Goal: Navigation & Orientation: Find specific page/section

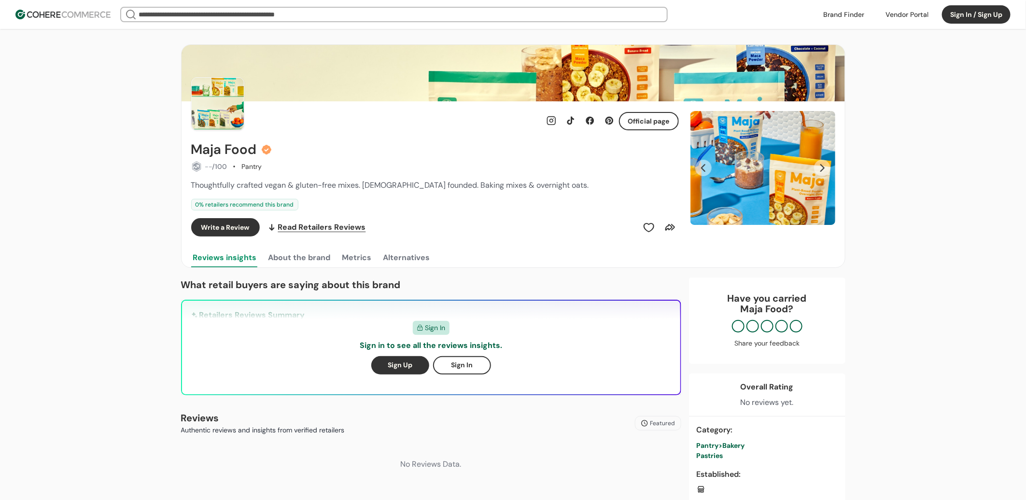
click at [925, 16] on div at bounding box center [906, 14] width 55 height 14
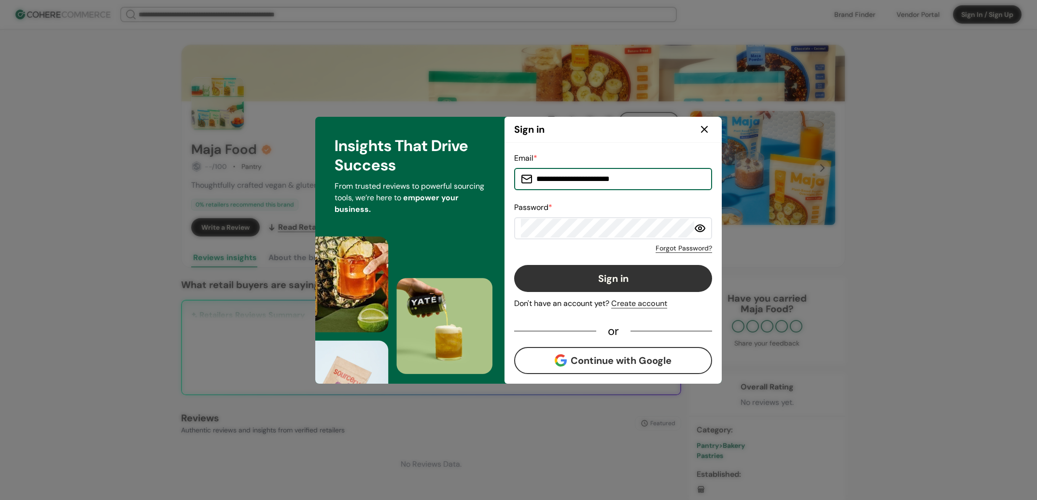
click at [590, 267] on button "Sign in" at bounding box center [613, 278] width 198 height 27
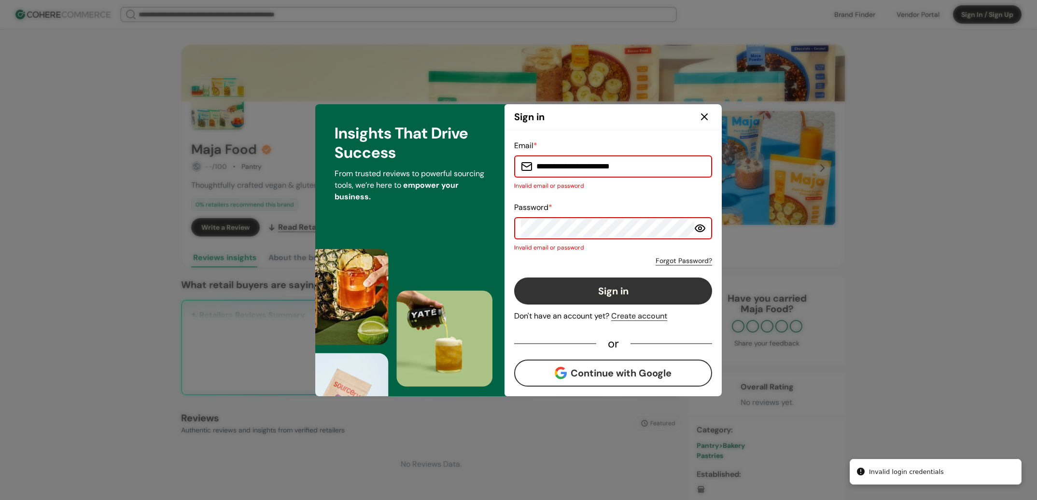
click at [608, 171] on input "**********" at bounding box center [618, 166] width 173 height 19
type input "*"
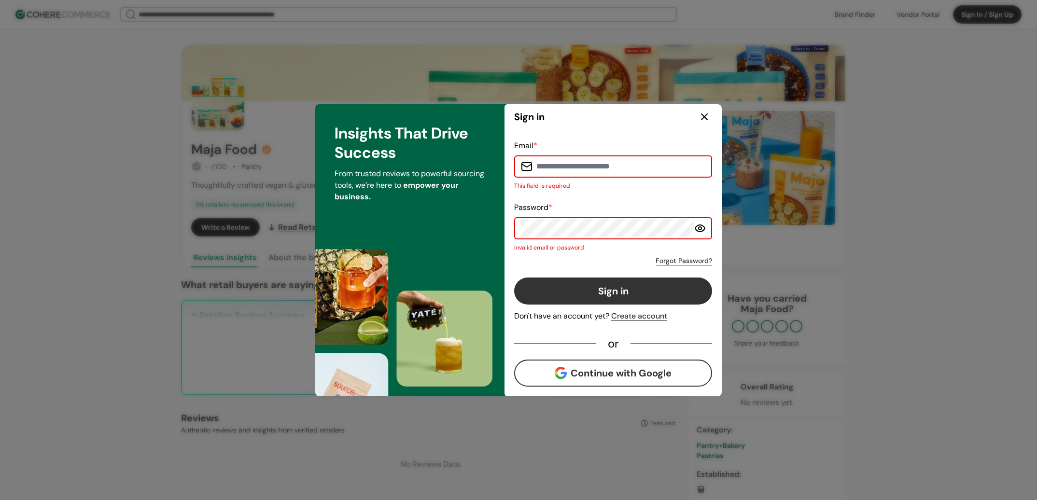
click at [700, 114] on icon at bounding box center [704, 117] width 12 height 12
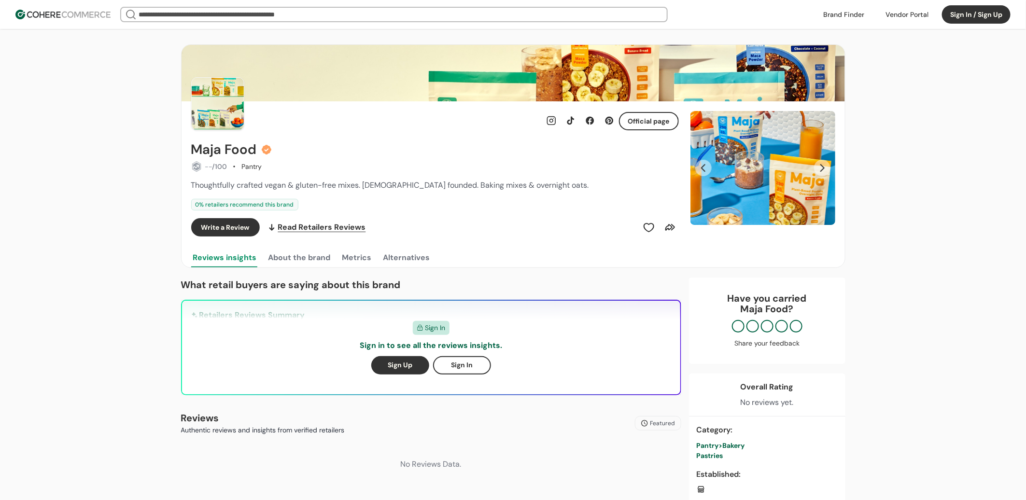
click at [955, 17] on button "Sign In / Sign Up" at bounding box center [976, 14] width 69 height 18
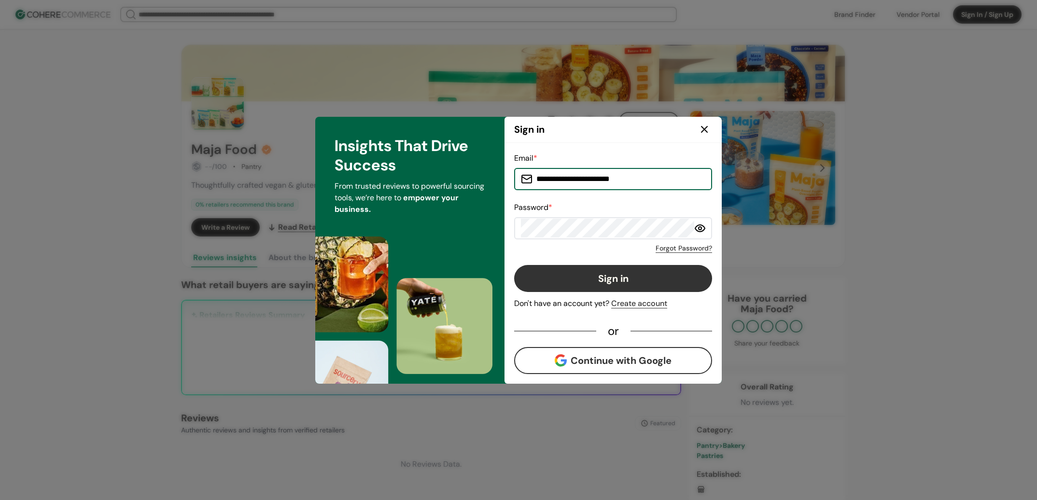
click at [591, 179] on input "**********" at bounding box center [618, 178] width 173 height 19
type input "**********"
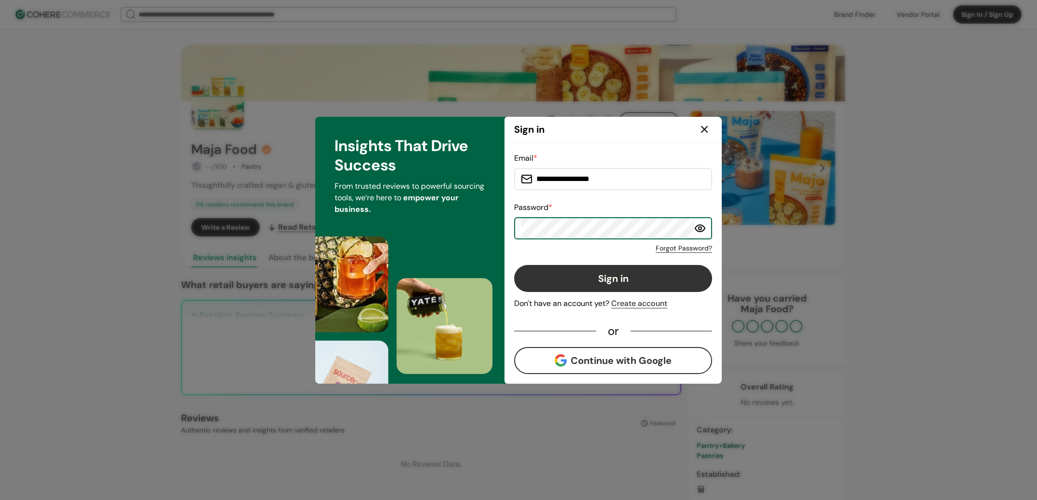
click at [514, 265] on button "Sign in" at bounding box center [613, 278] width 198 height 27
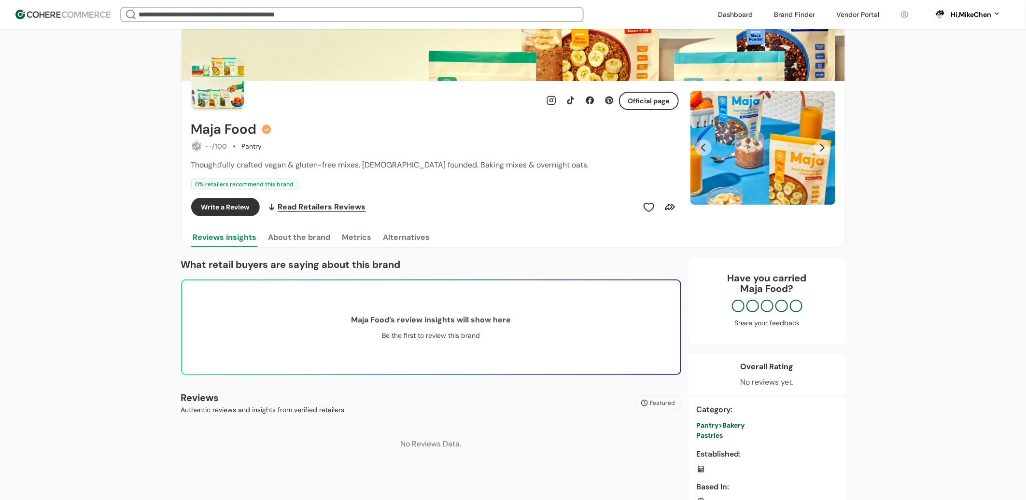
scroll to position [20, 0]
click at [843, 15] on link at bounding box center [857, 14] width 55 height 14
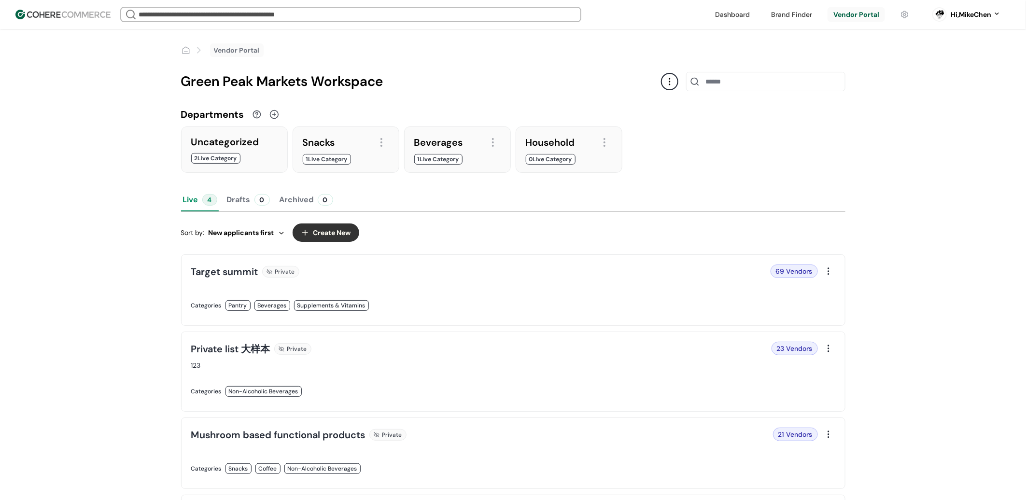
click at [356, 316] on link at bounding box center [349, 316] width 316 height 0
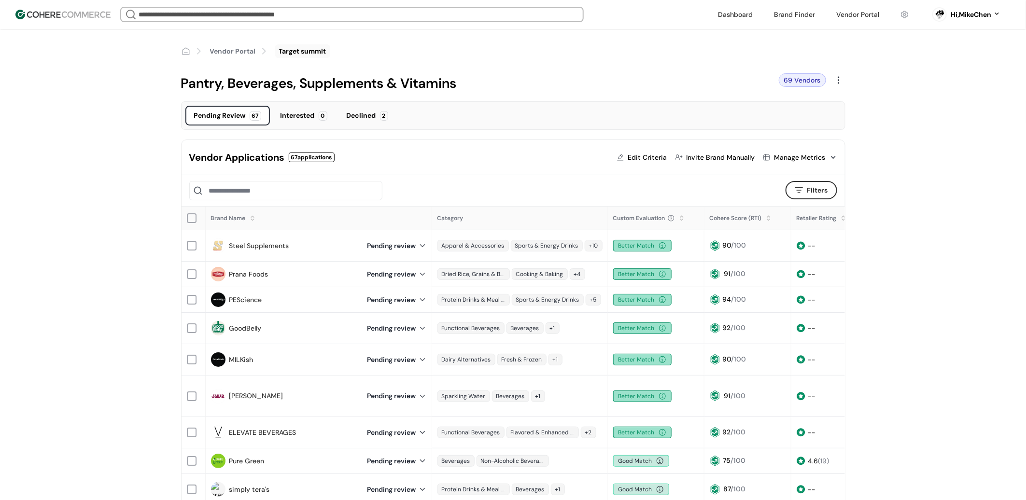
click at [233, 242] on link "Steel Supplements" at bounding box center [259, 246] width 60 height 10
click at [772, 16] on link at bounding box center [794, 14] width 53 height 14
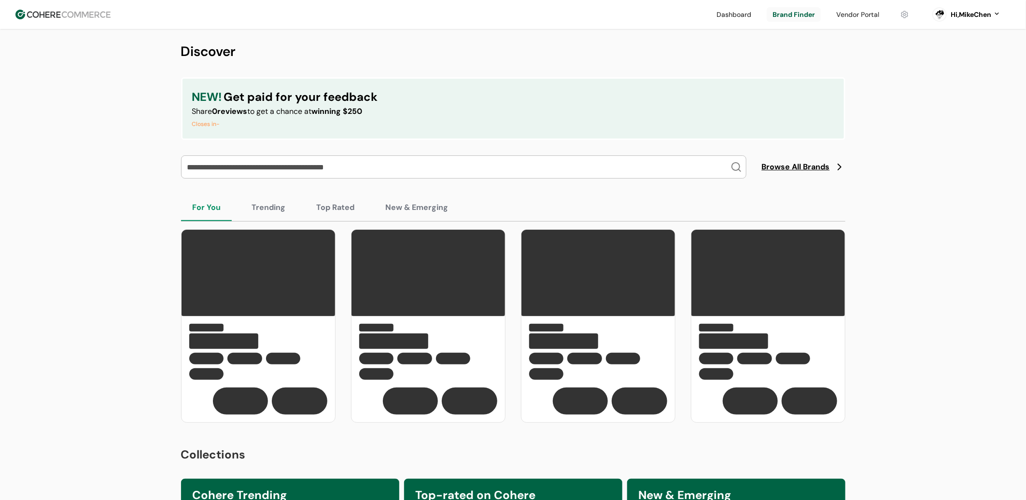
scroll to position [104, 0]
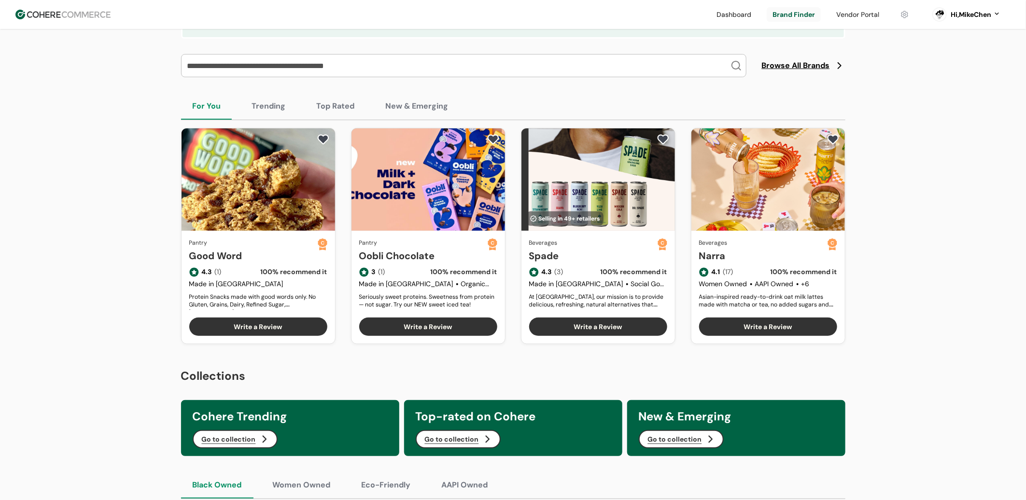
click at [269, 261] on link "Good Word" at bounding box center [253, 256] width 128 height 14
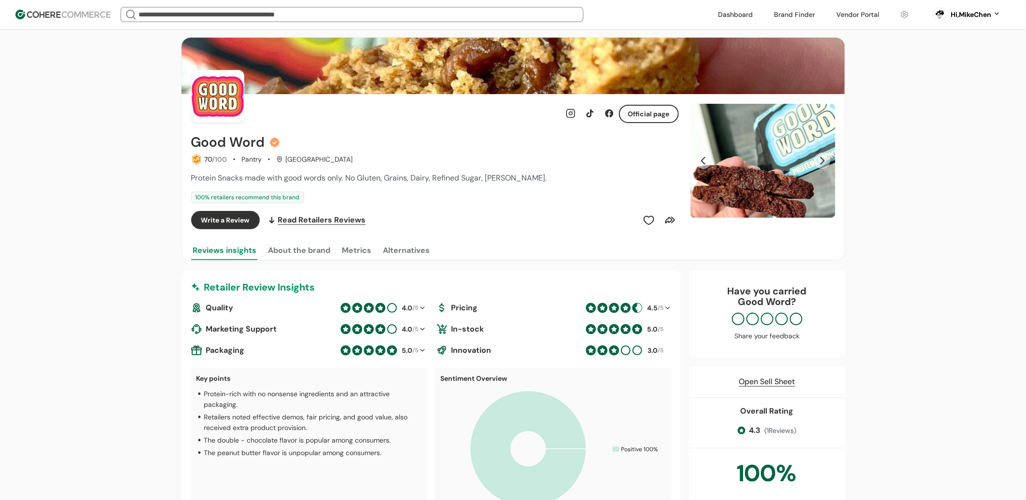
scroll to position [30, 0]
